Goal: Information Seeking & Learning: Learn about a topic

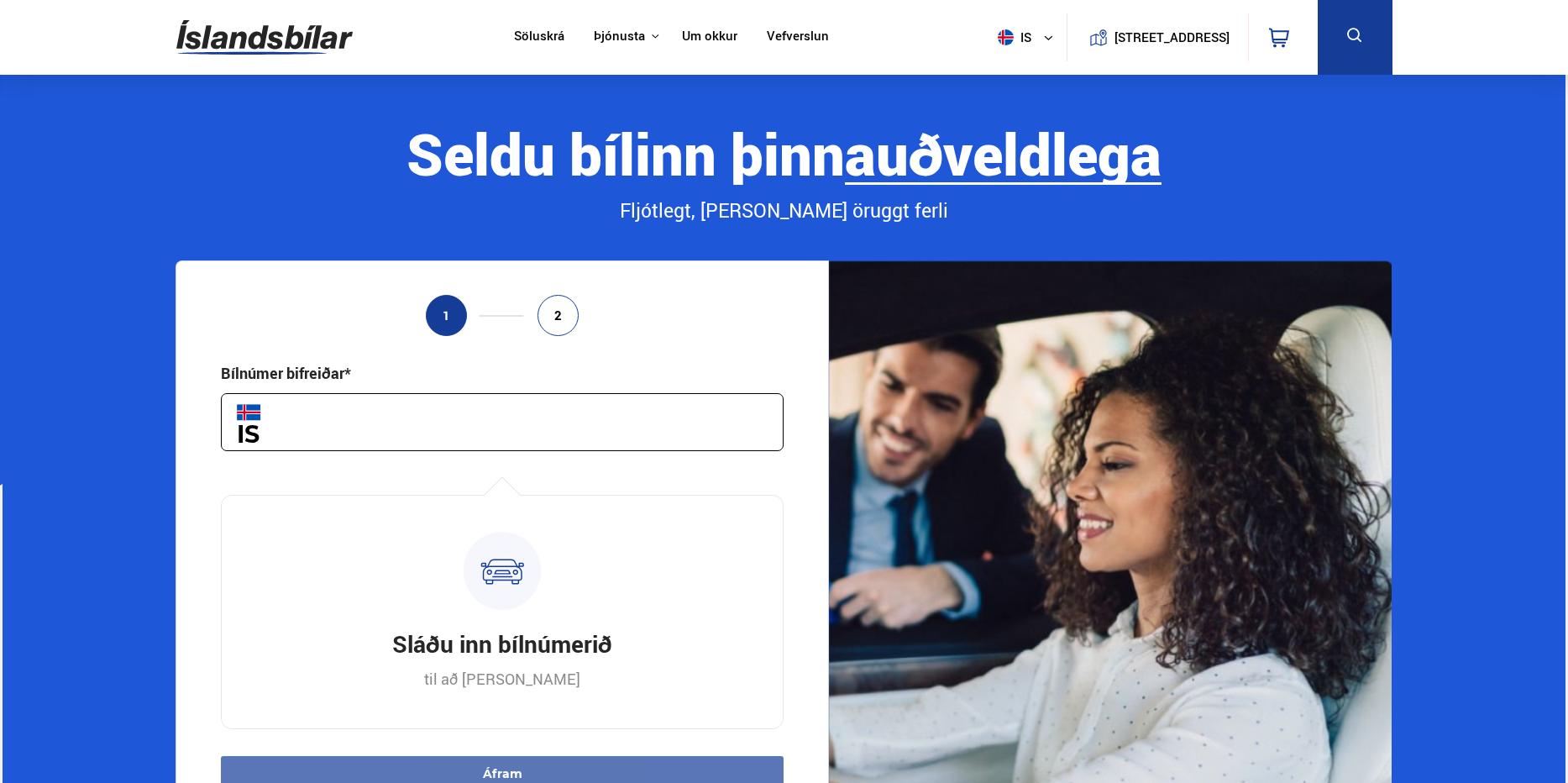
click at [258, 31] on img at bounding box center [264, 37] width 176 height 55
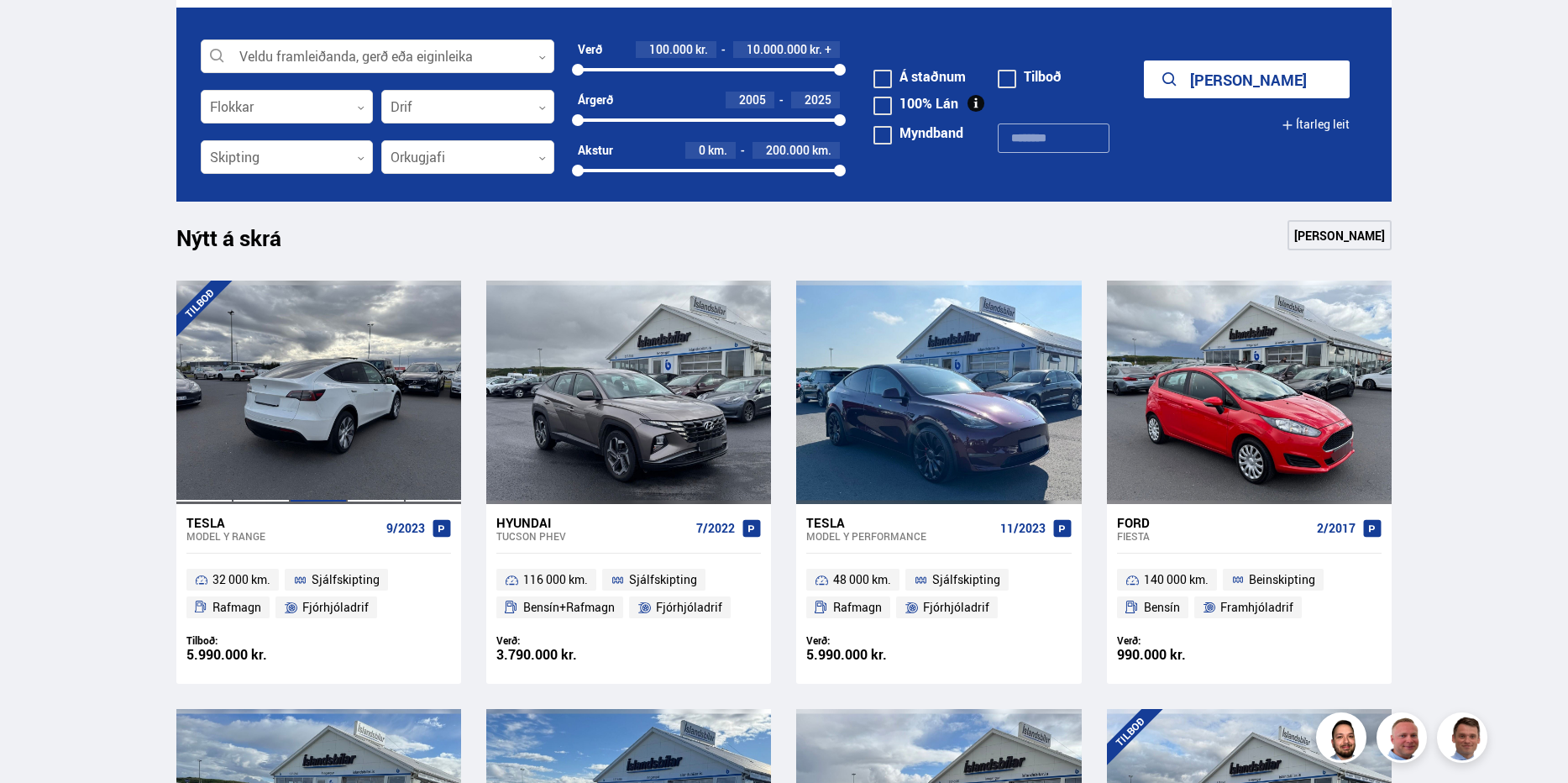
scroll to position [280, 0]
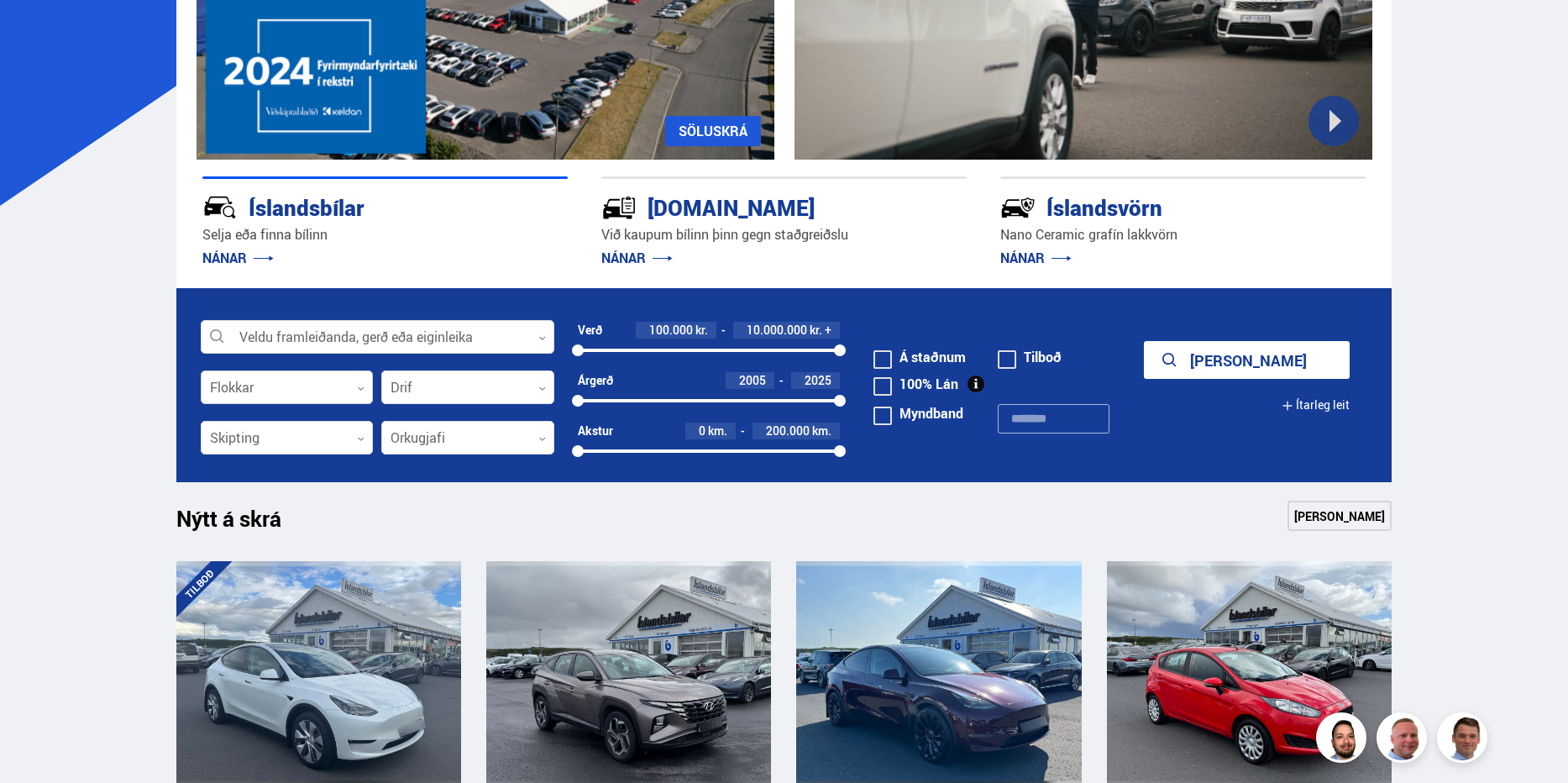
click at [282, 386] on div at bounding box center [286, 388] width 173 height 34
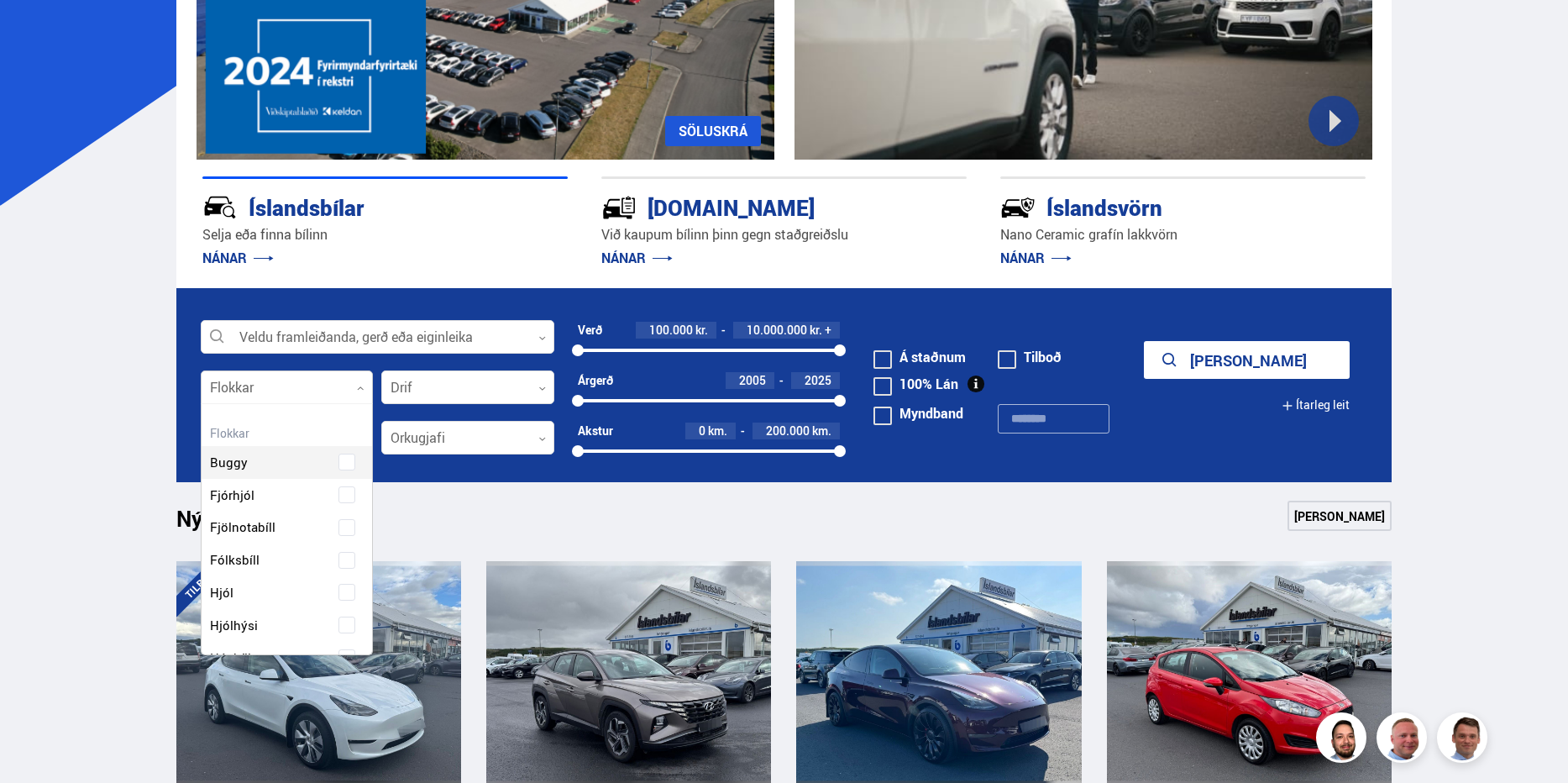
scroll to position [250, 166]
click at [423, 358] on form "Veldu framleiðanda, gerð eða eiginleika 0 Flokkar 0 Hreinsa valið Buggy Fjórhjó…" at bounding box center [784, 385] width 1216 height 194
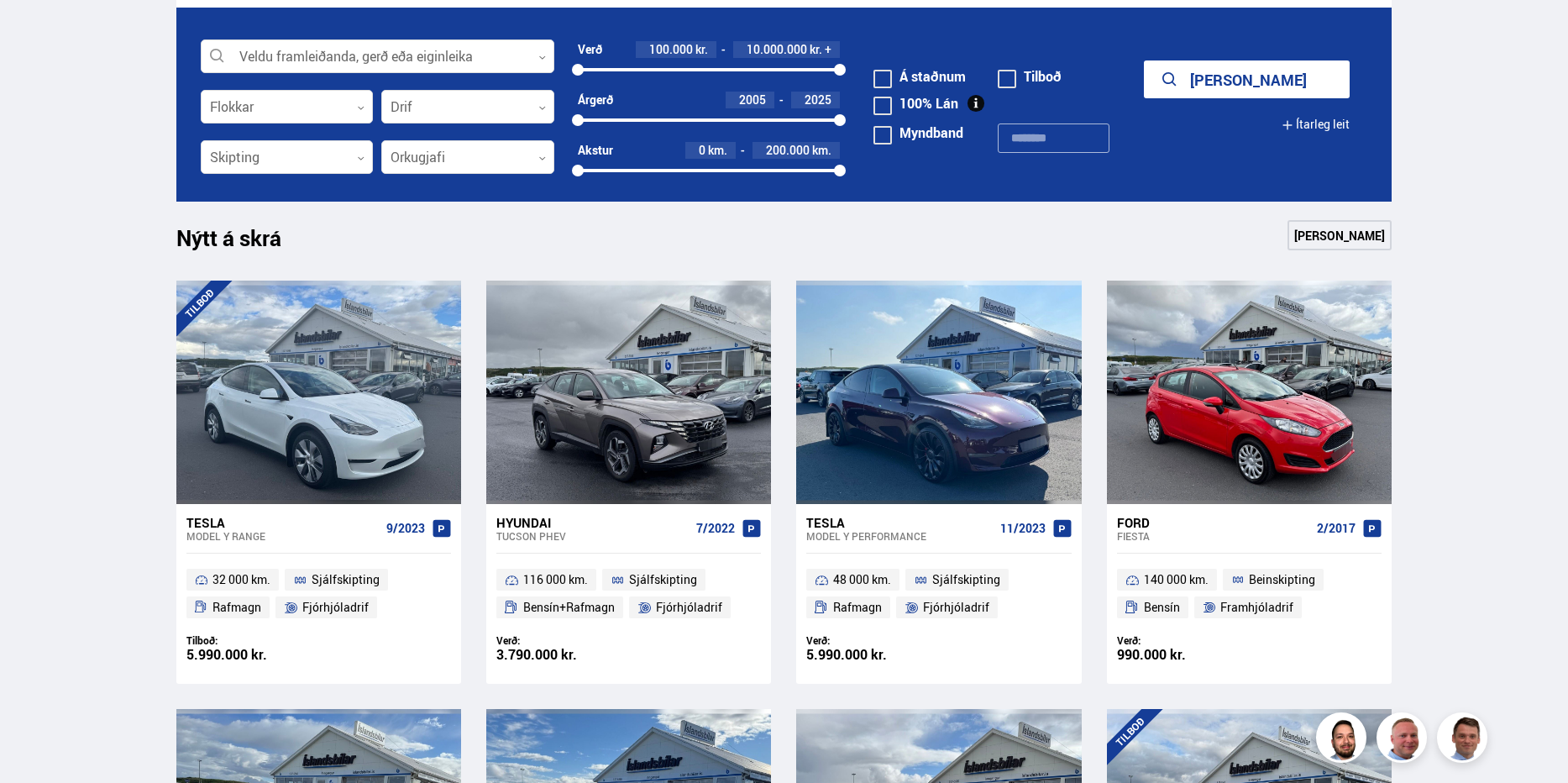
scroll to position [280, 0]
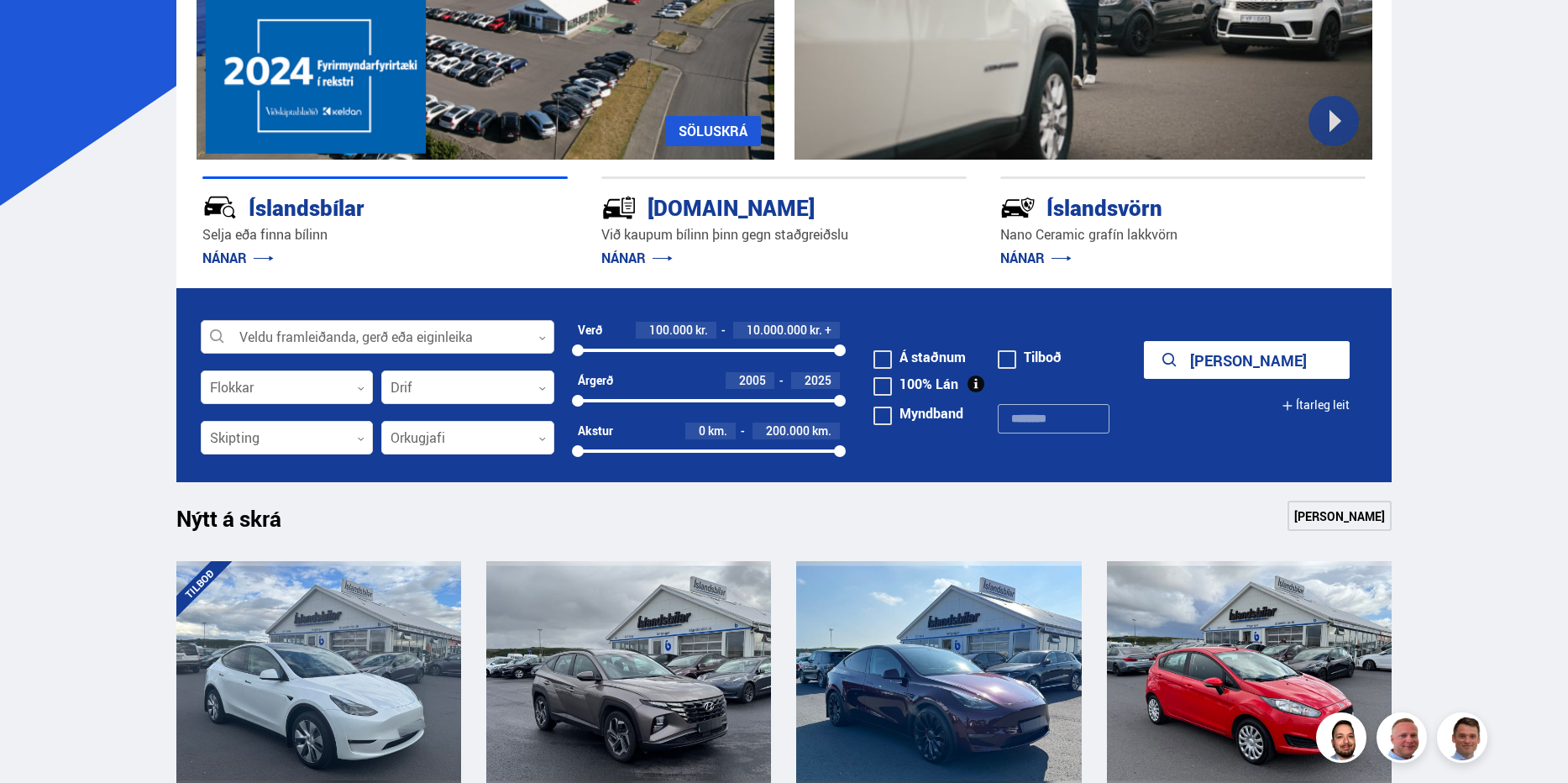
click at [503, 326] on div at bounding box center [377, 338] width 354 height 34
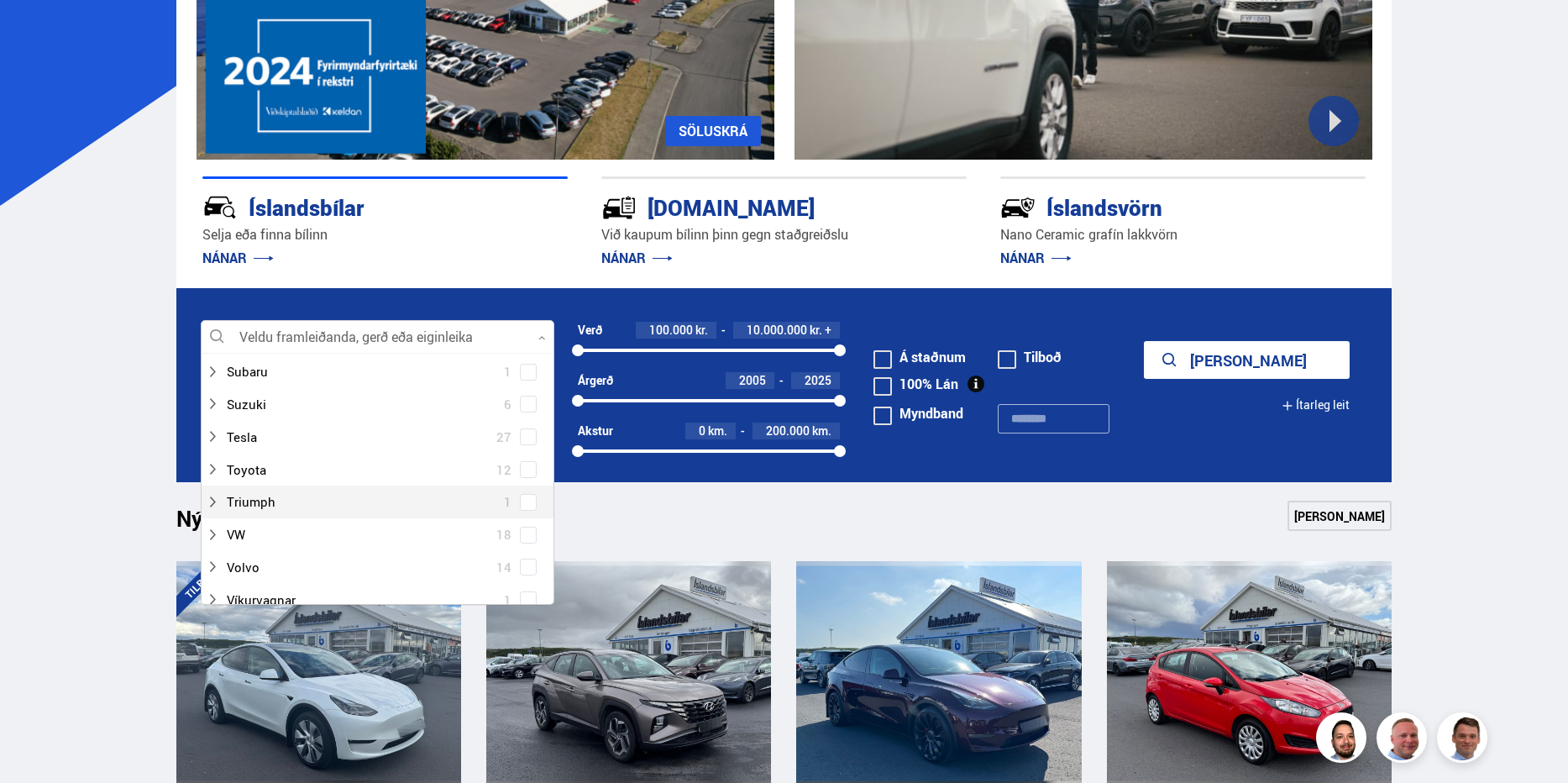
scroll to position [1119, 0]
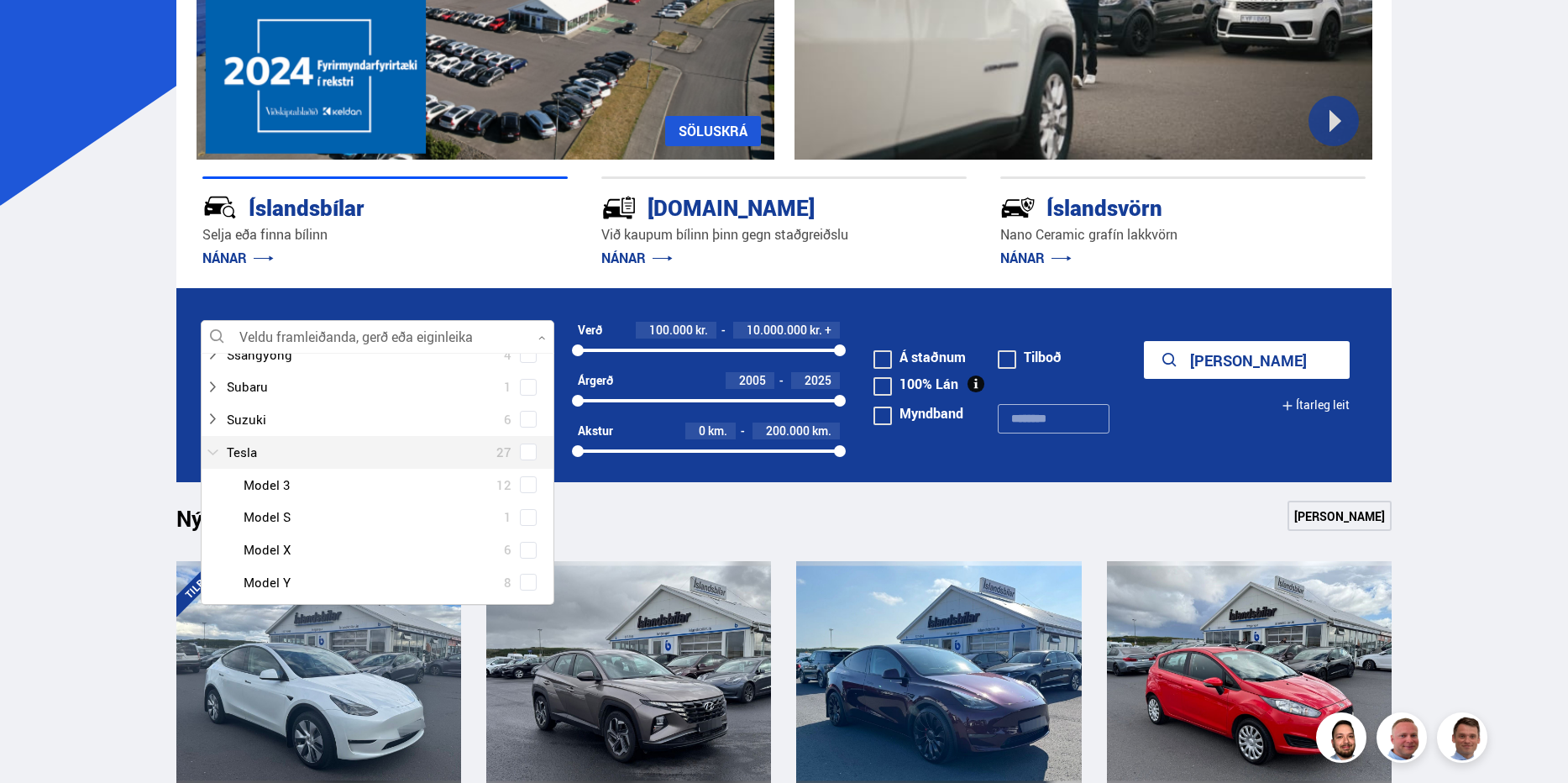
click at [207, 447] on icon at bounding box center [212, 452] width 13 height 13
click at [525, 455] on span at bounding box center [528, 452] width 7 height 7
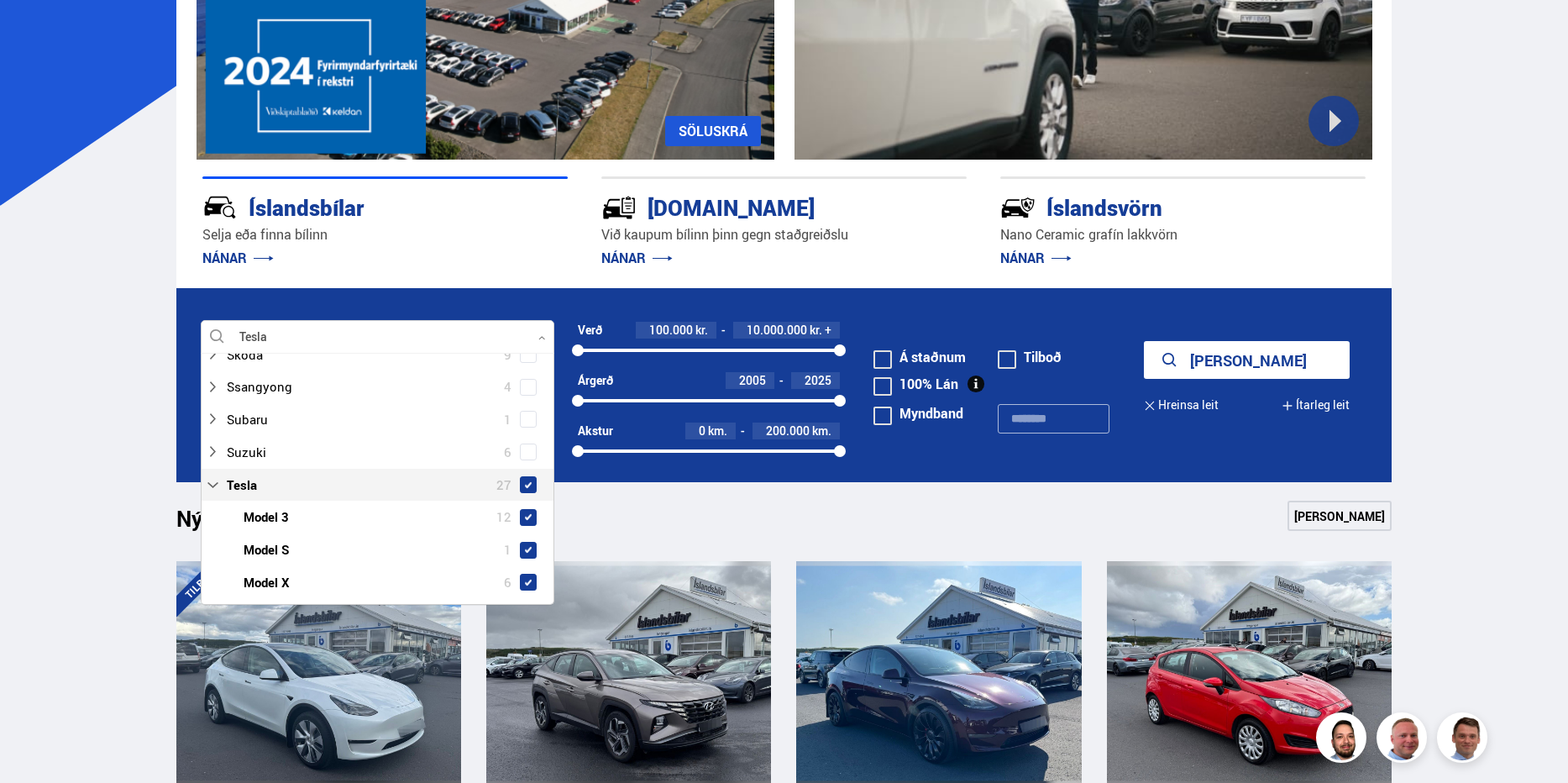
scroll to position [1152, 0]
click at [1288, 369] on button "Sýna 27 bíla" at bounding box center [1246, 360] width 205 height 38
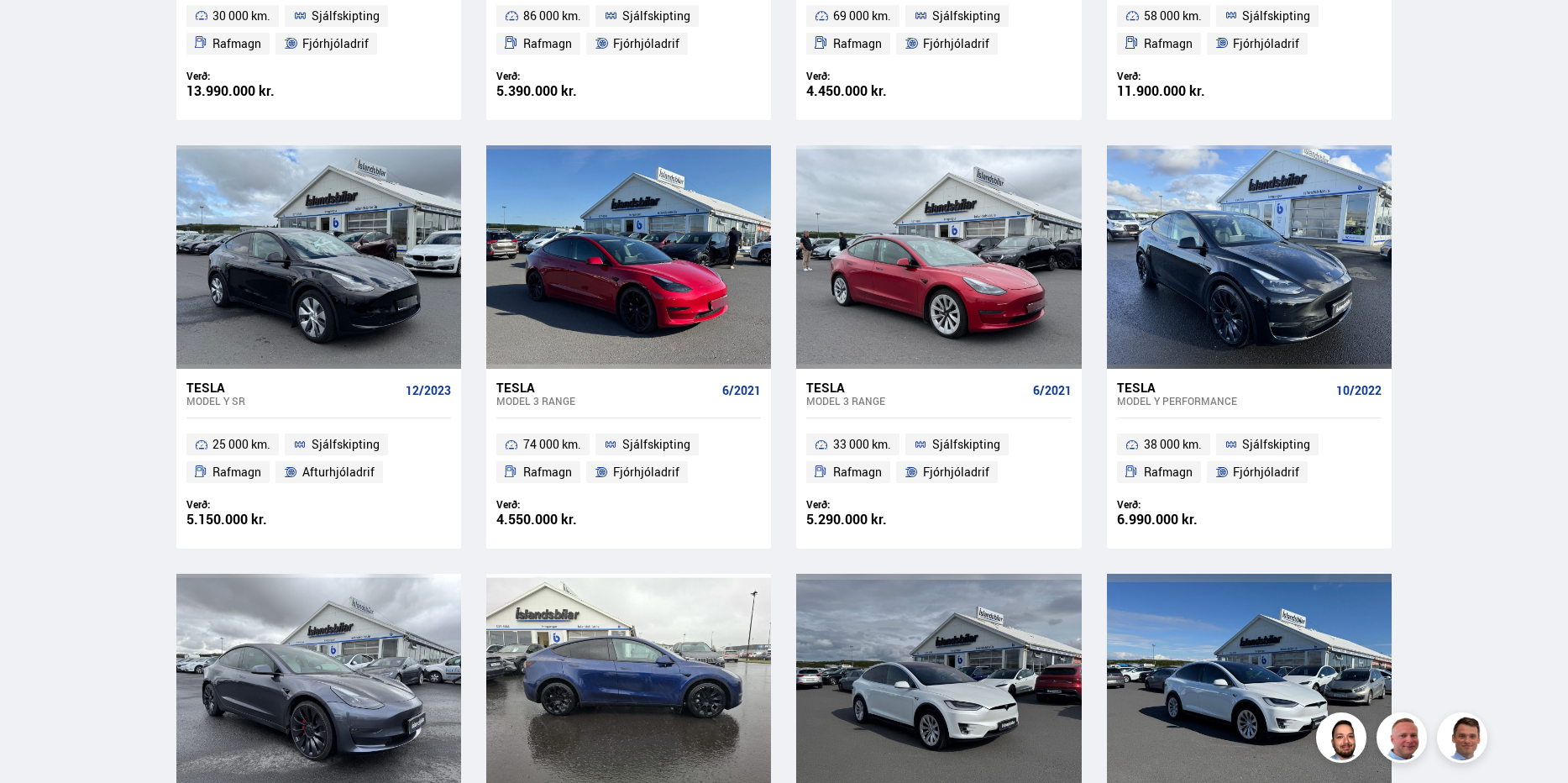
scroll to position [1120, 0]
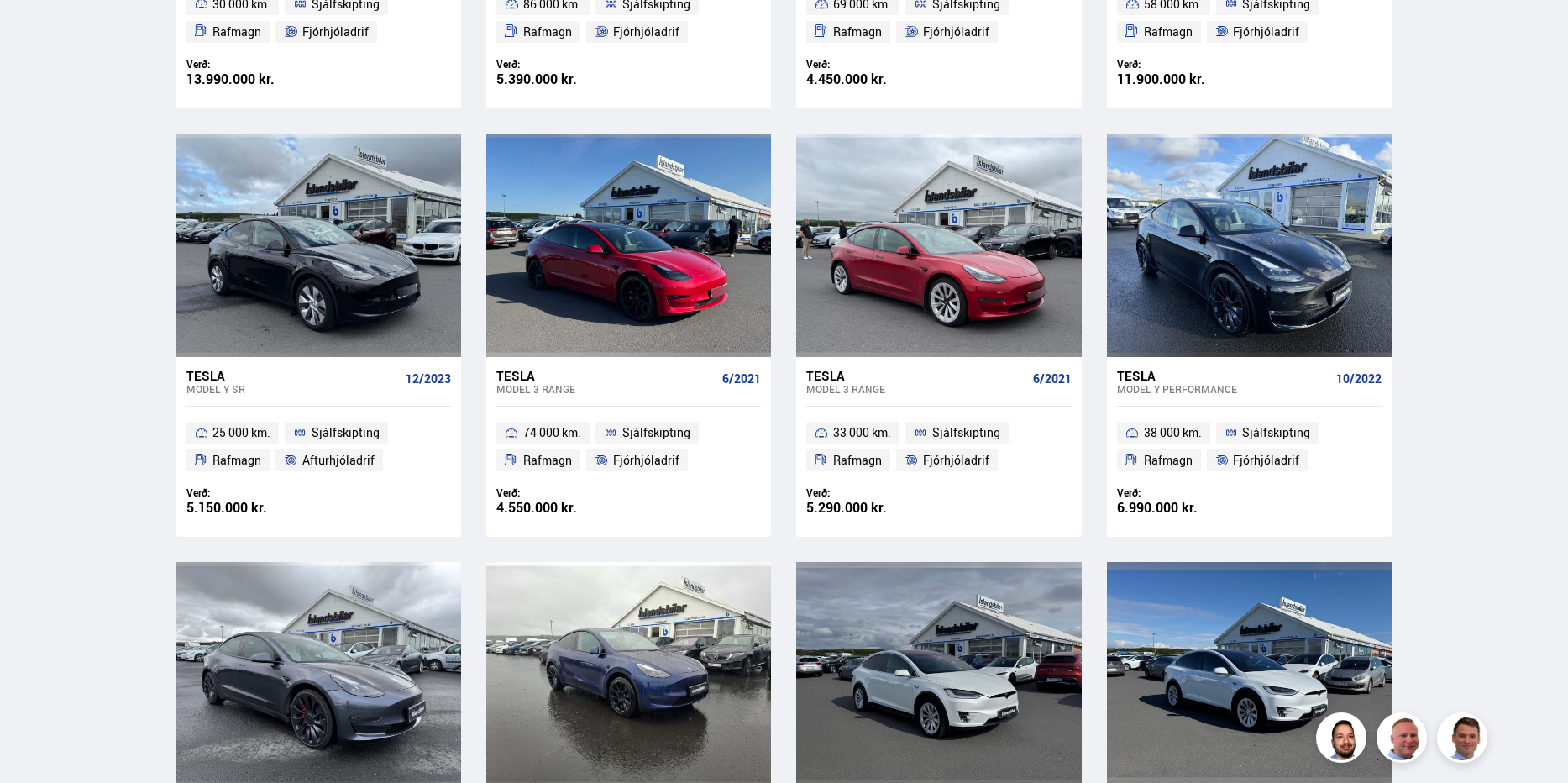
click at [524, 376] on div "Tesla" at bounding box center [605, 376] width 219 height 15
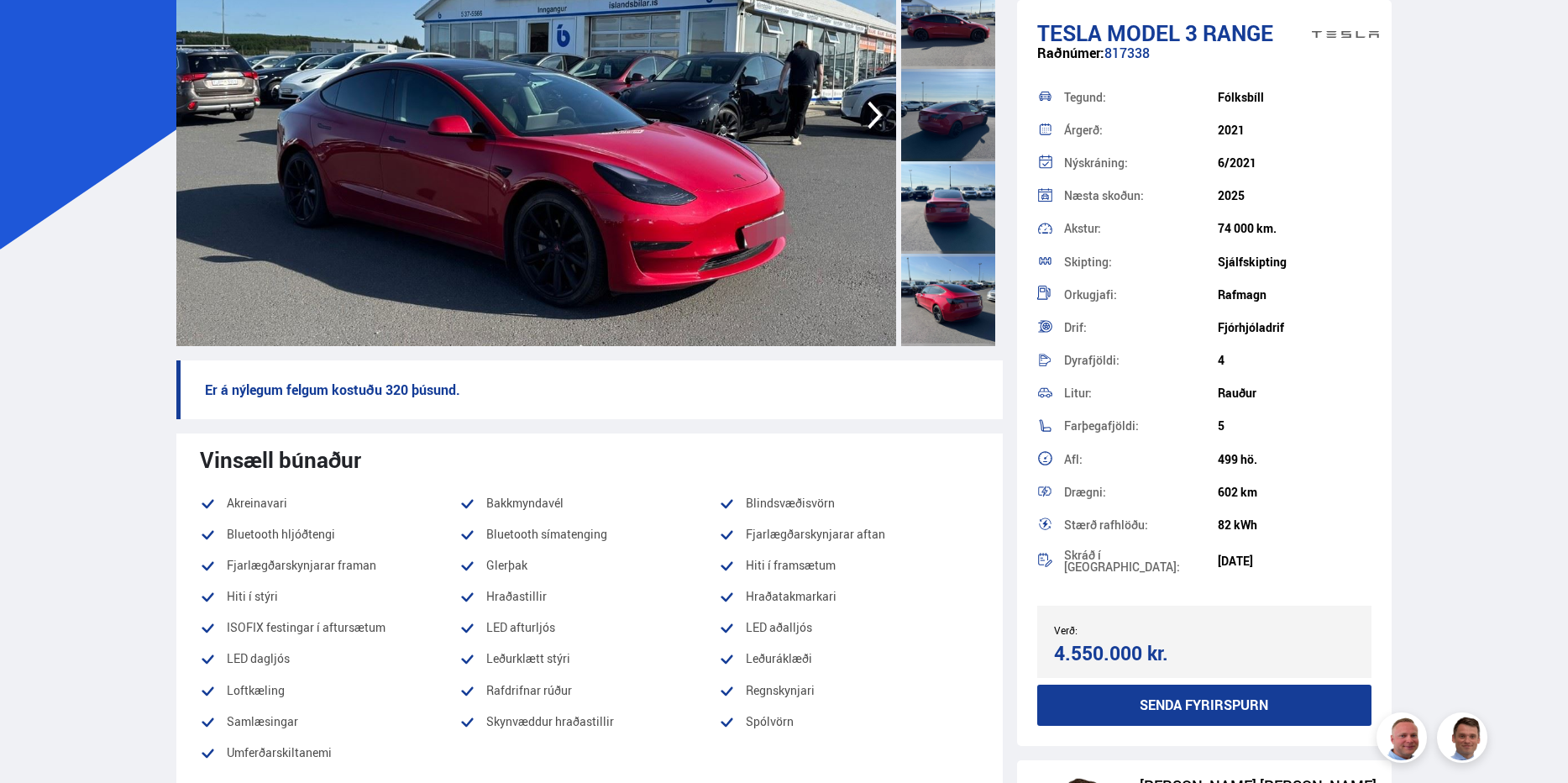
scroll to position [280, 0]
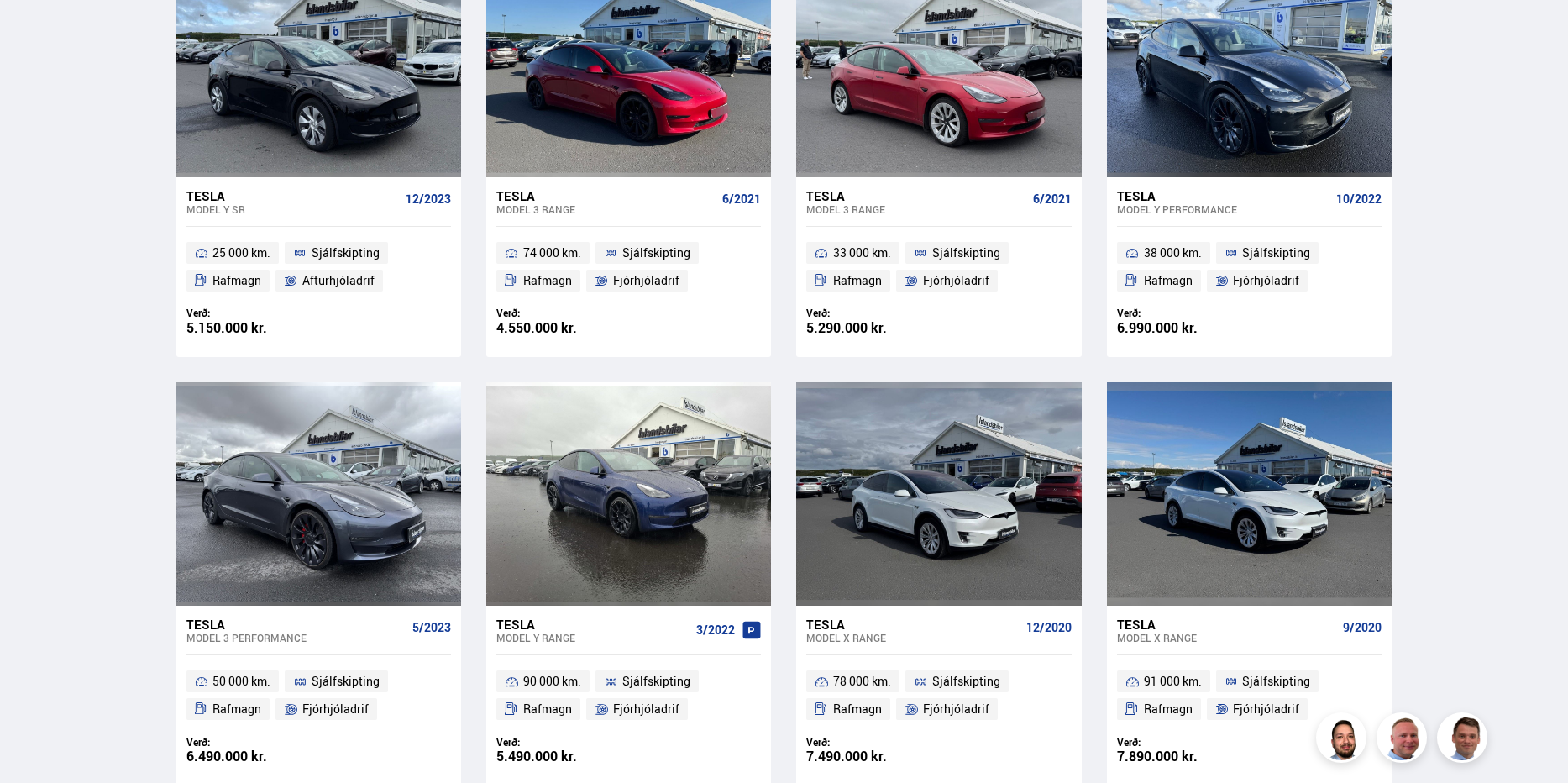
scroll to position [1020, 0]
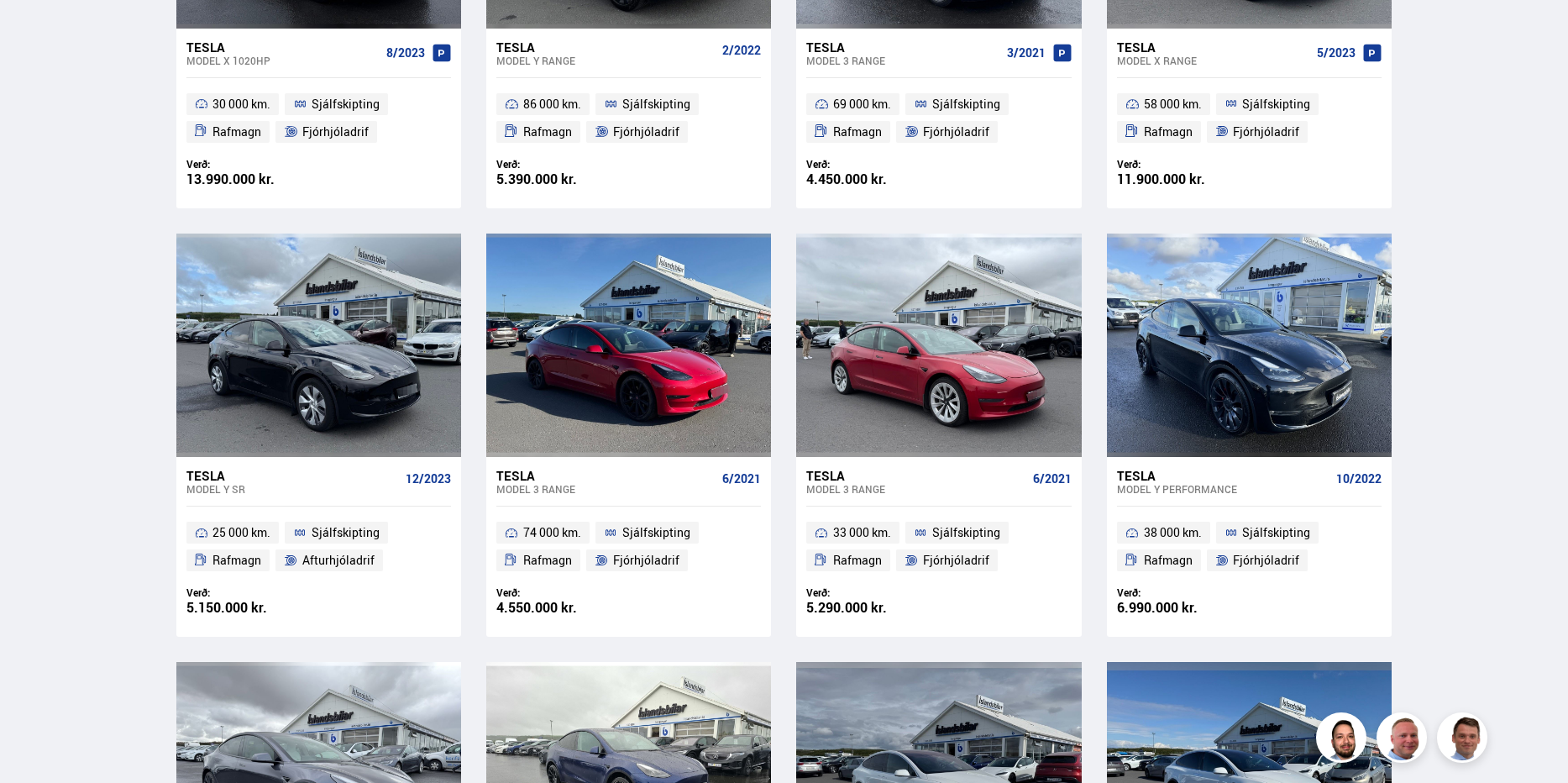
click at [517, 477] on div "Tesla" at bounding box center [605, 476] width 219 height 15
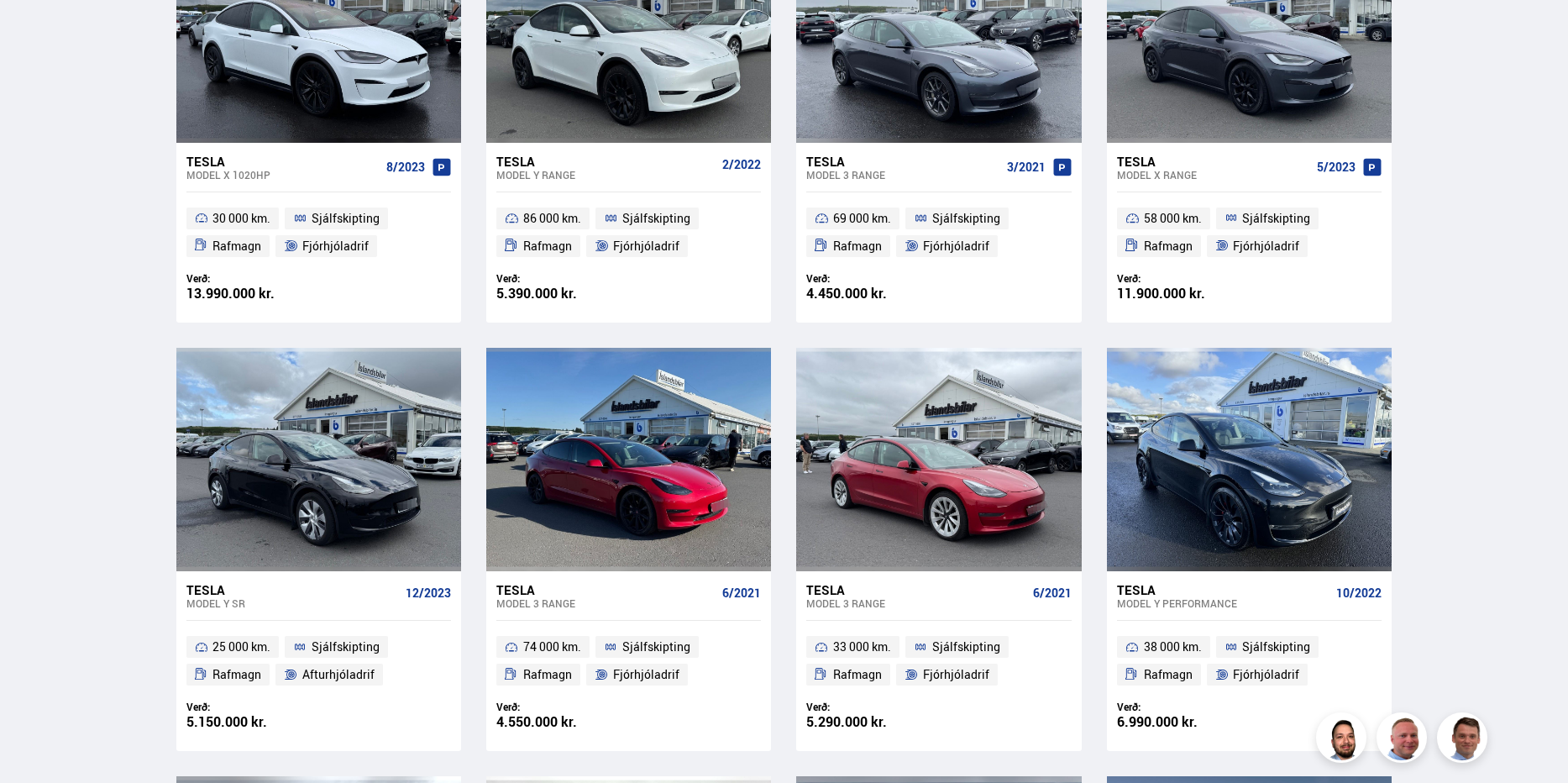
scroll to position [920, 0]
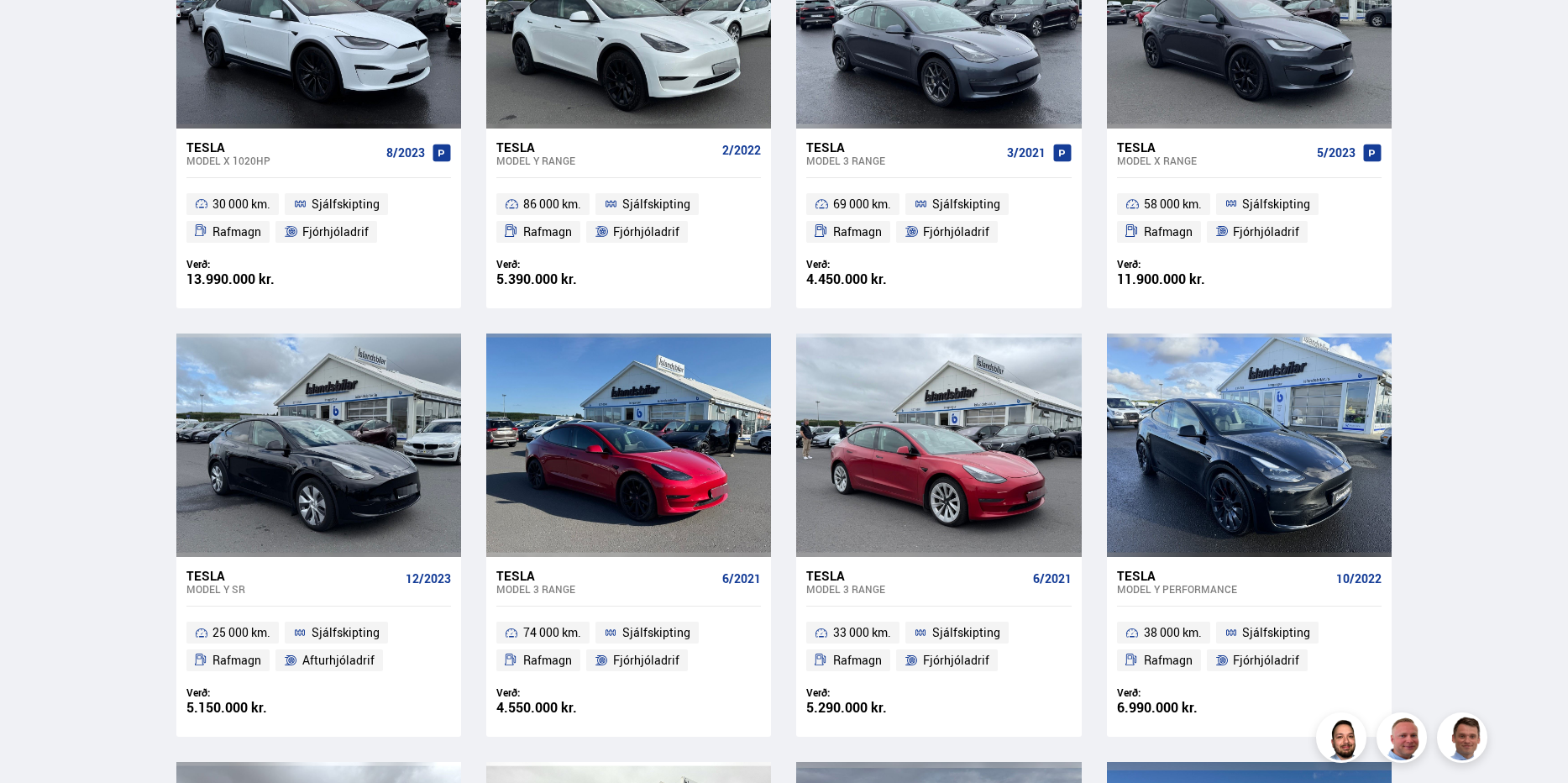
click at [781, 578] on div "TILBOÐ Tesla Model Y RANGE 9/2023 32 000 km. Sjálfskipting Rafmagn Fjórhjóladri…" at bounding box center [784, 748] width 1216 height 2545
click at [786, 564] on div "TILBOÐ Tesla Model Y RANGE 9/2023 32 000 km. Sjálfskipting Rafmagn Fjórhjóladri…" at bounding box center [784, 748] width 1216 height 2545
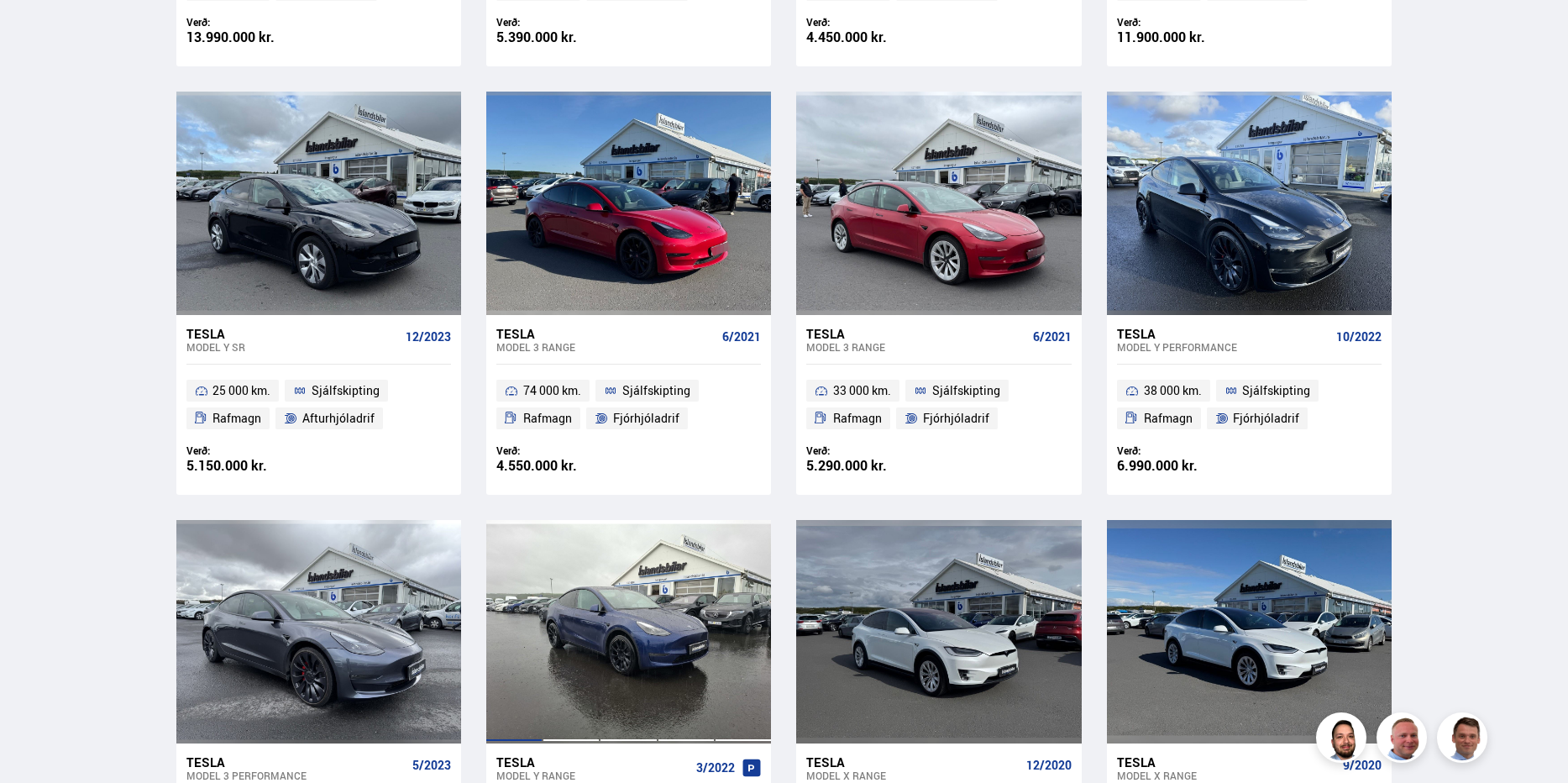
scroll to position [1200, 0]
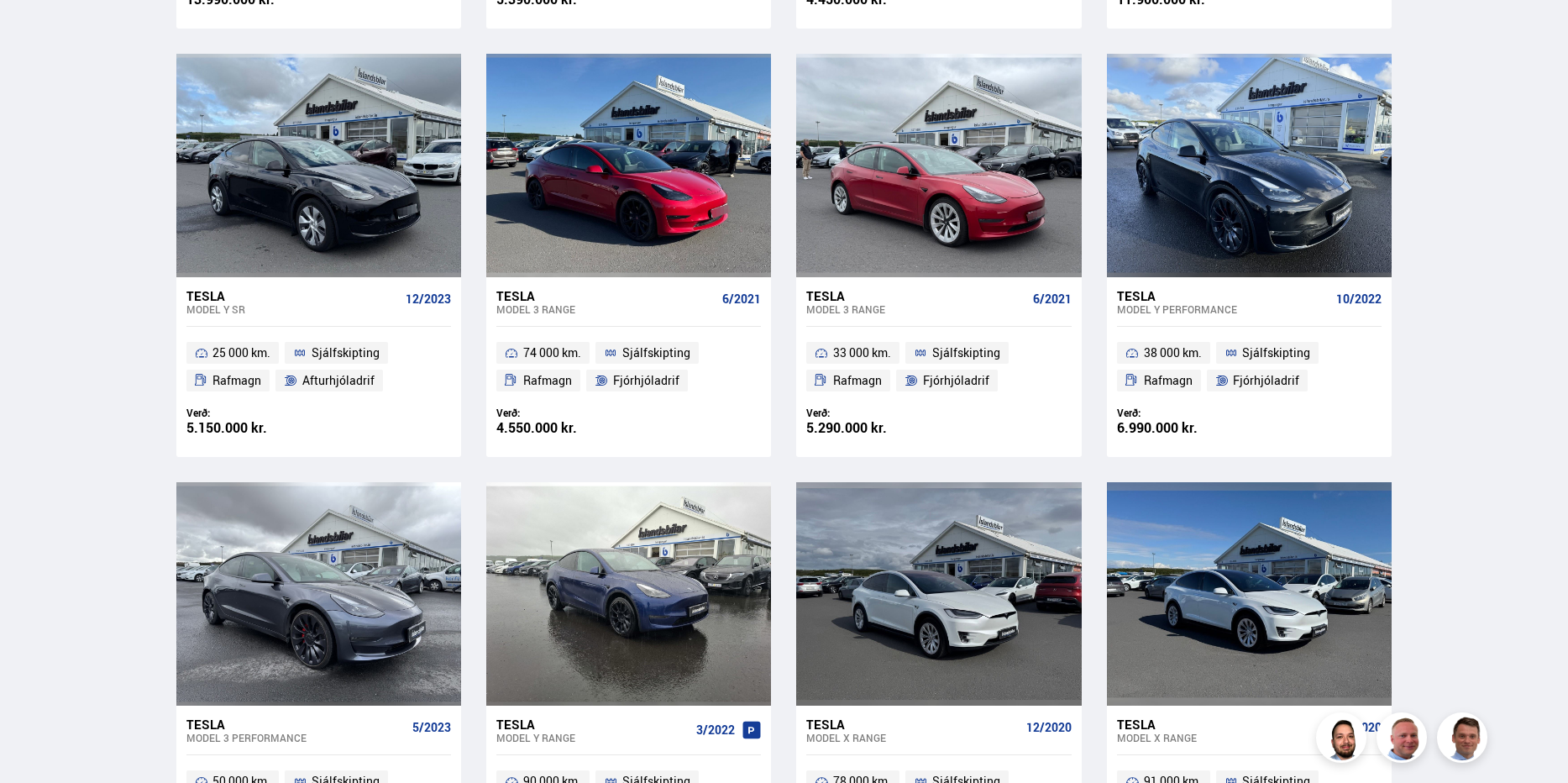
click at [519, 303] on div "Model 3 RANGE" at bounding box center [605, 309] width 219 height 12
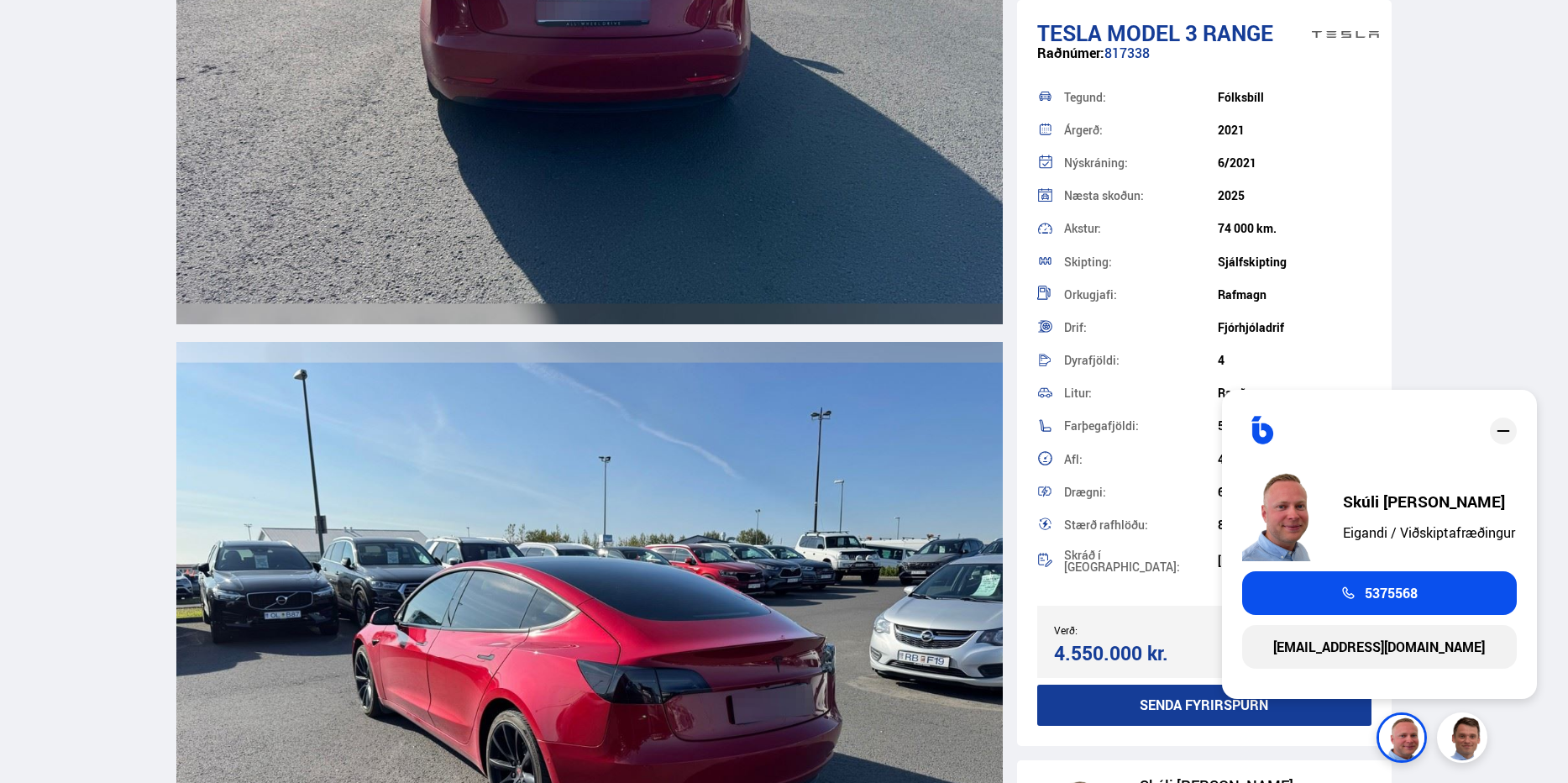
scroll to position [5878, 0]
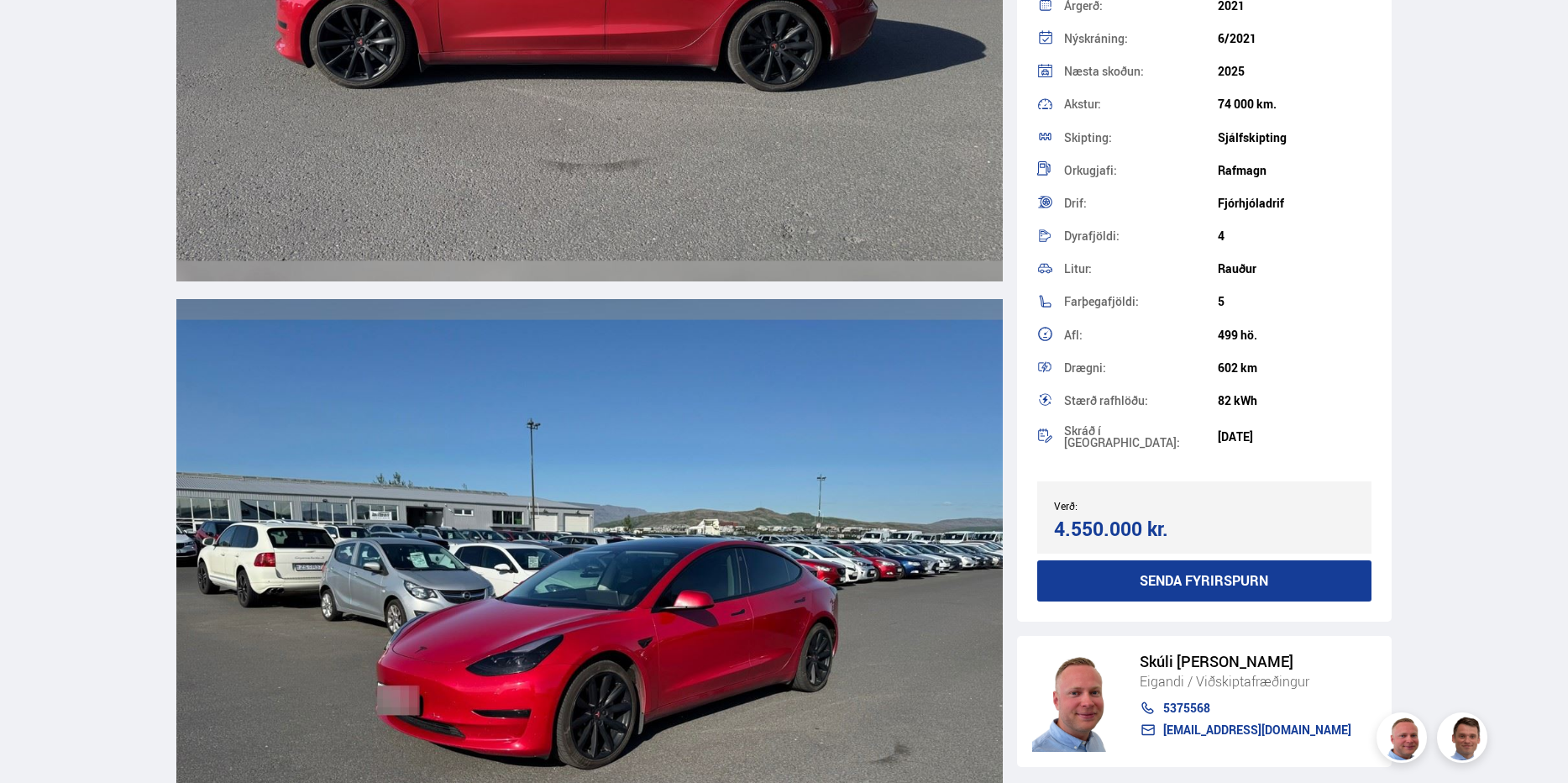
scroll to position [186, 0]
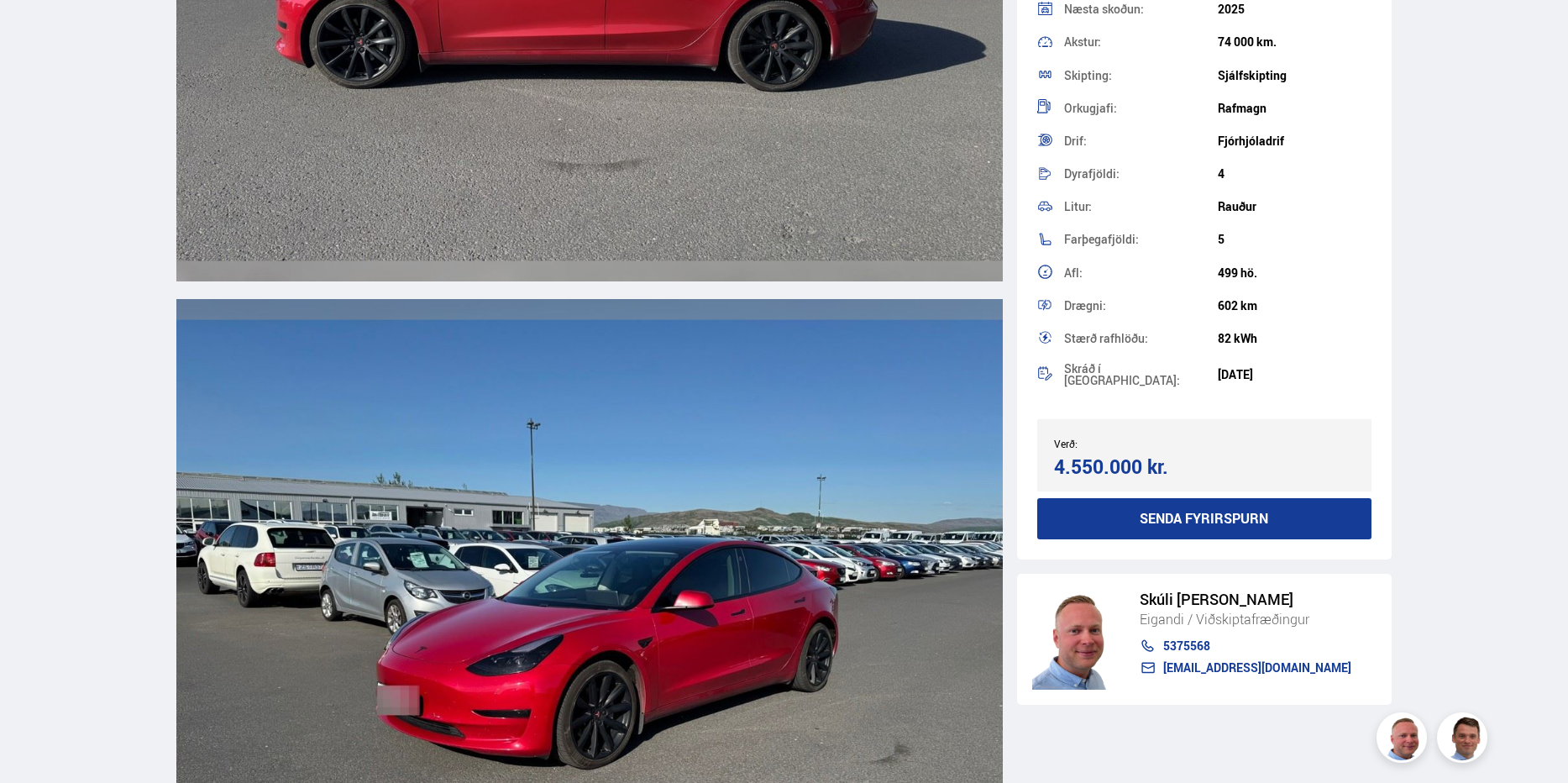
drag, startPoint x: 1240, startPoint y: 302, endPoint x: 1219, endPoint y: 304, distance: 21.1
click at [1219, 304] on div "602 km" at bounding box center [1294, 306] width 154 height 13
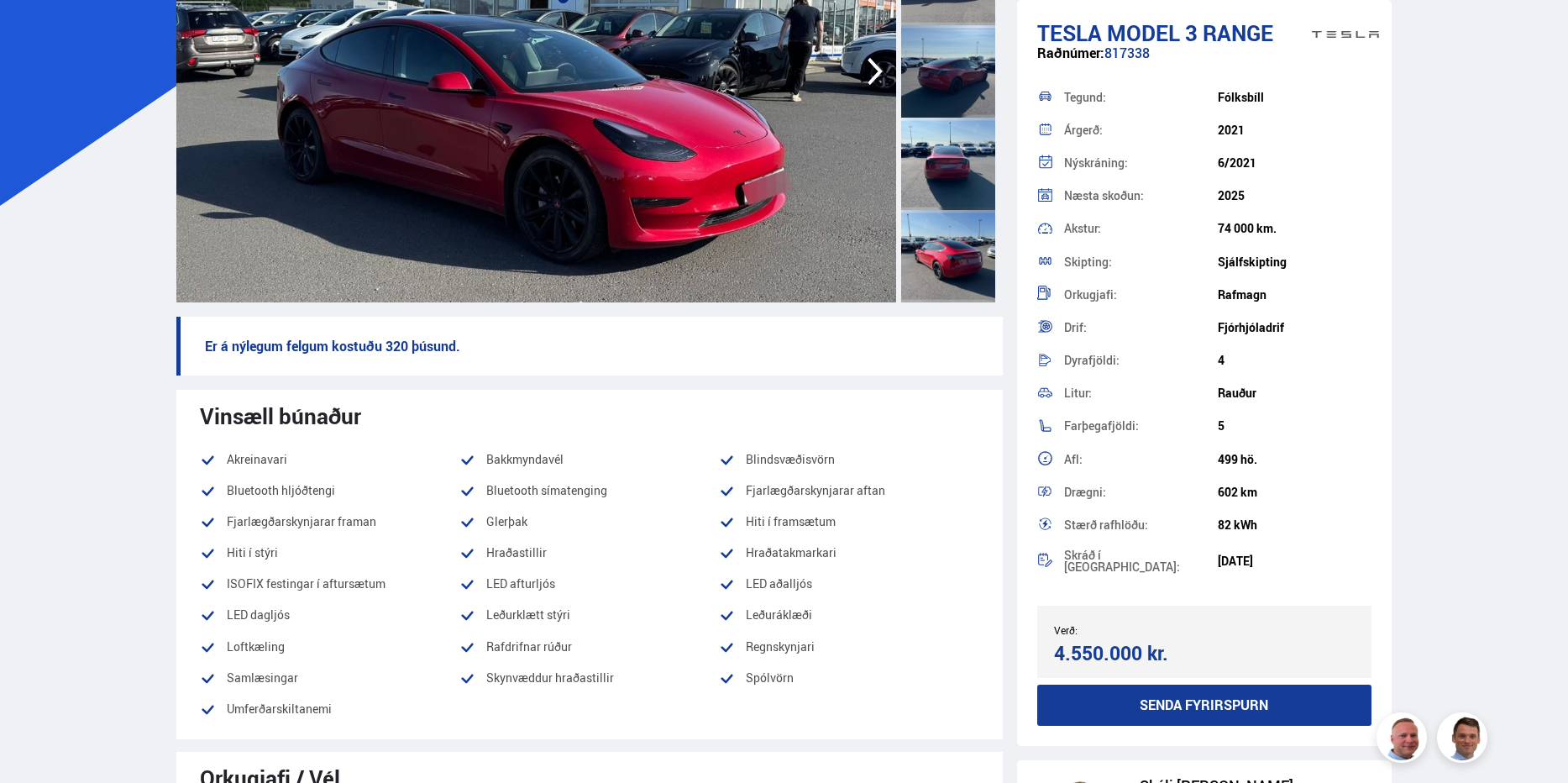
scroll to position [1119, 0]
